Goal: Find specific page/section: Find specific page/section

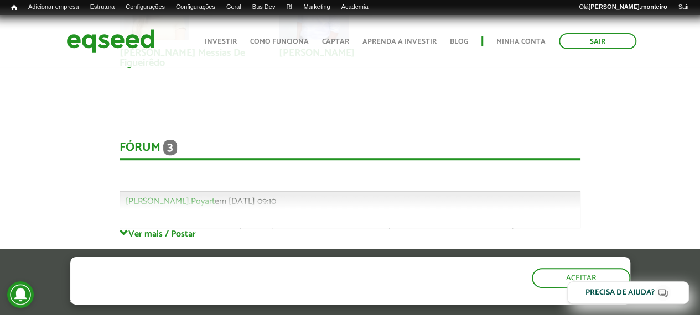
scroll to position [2490, 0]
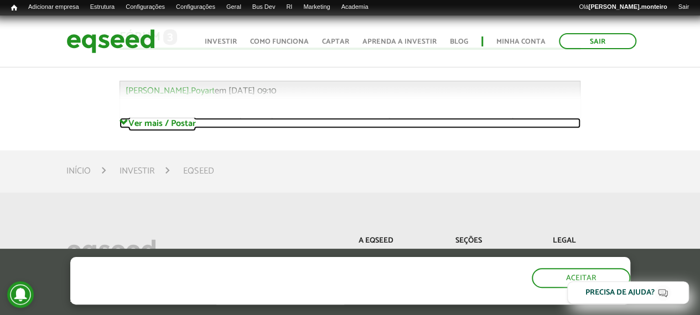
click at [153, 118] on link "Ver mais / Postar" at bounding box center [350, 123] width 461 height 11
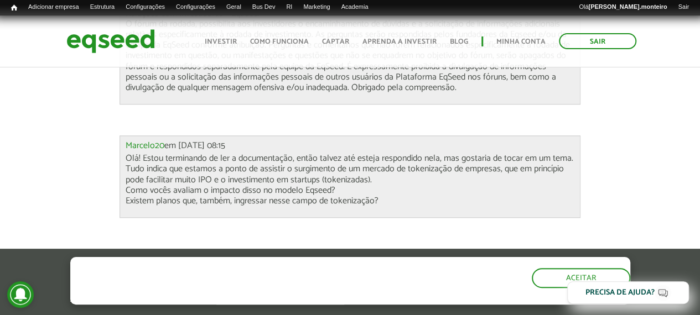
scroll to position [2656, 0]
